Goal: Task Accomplishment & Management: Use online tool/utility

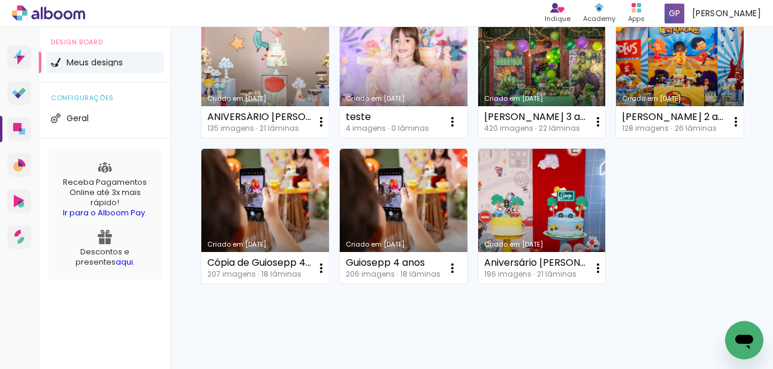
scroll to position [156, 0]
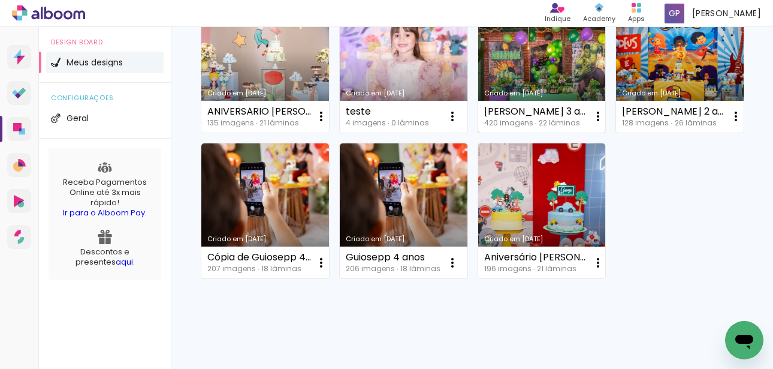
click at [555, 72] on link "Criado em [DATE]" at bounding box center [542, 64] width 128 height 135
